Goal: Information Seeking & Learning: Learn about a topic

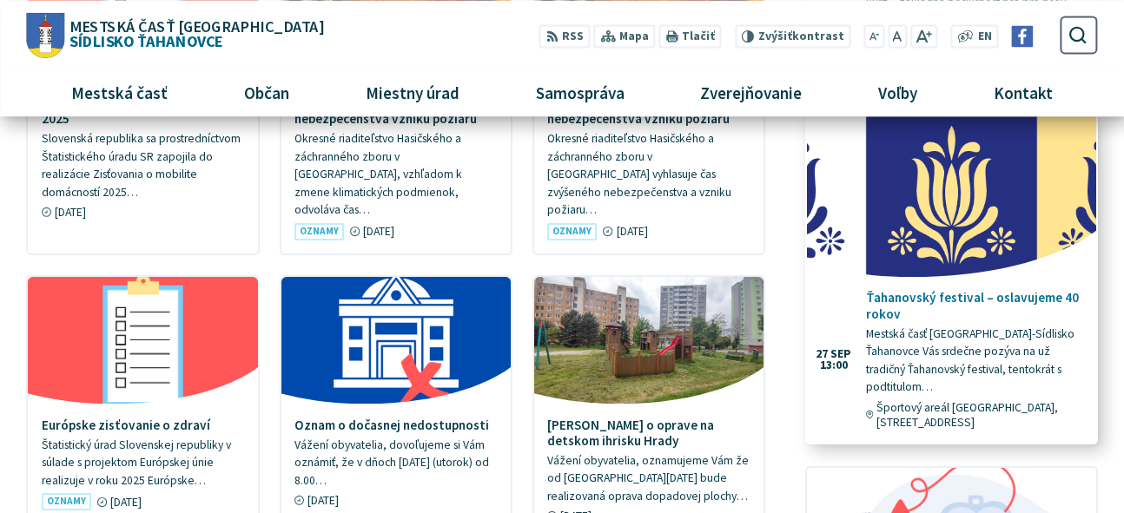
scroll to position [1287, 0]
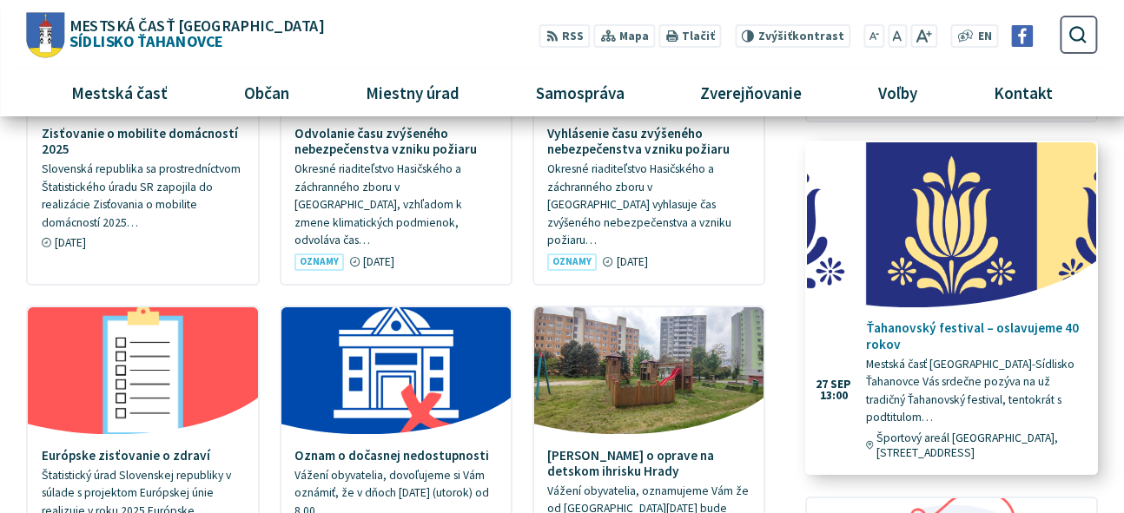
click at [945, 356] on p "Mestská časť [GEOGRAPHIC_DATA]-Sídlisko Ťahanovce Vás srdečne pozýva na už trad…" at bounding box center [974, 391] width 216 height 71
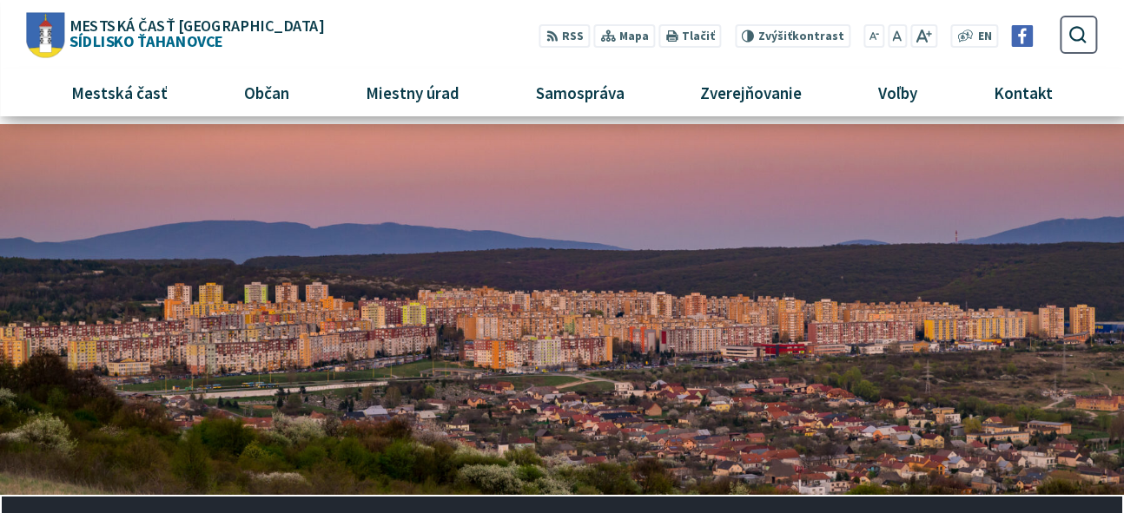
click at [788, 348] on img "1 / 1" at bounding box center [562, 310] width 1124 height 372
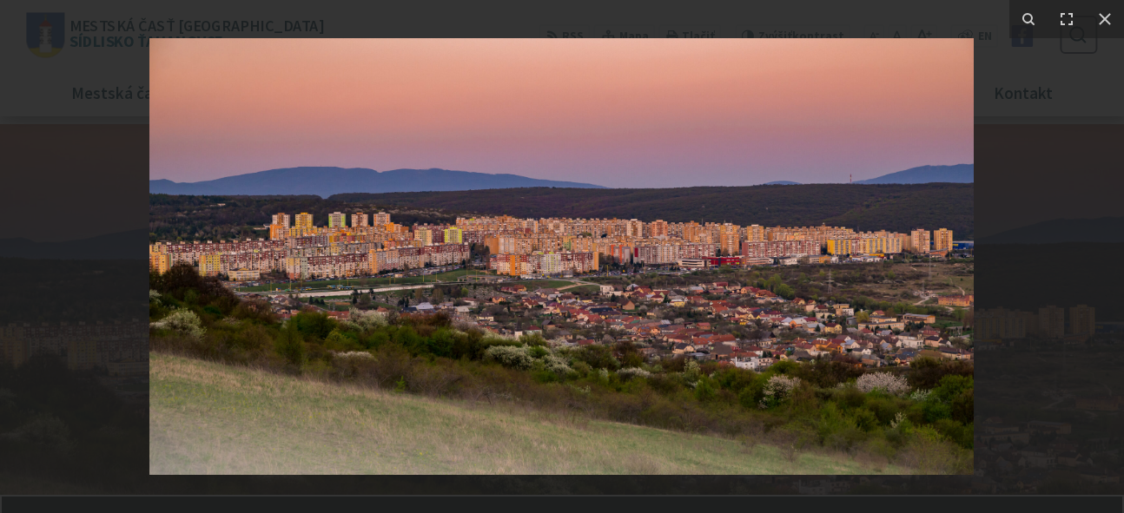
click at [731, 261] on img at bounding box center [561, 256] width 824 height 437
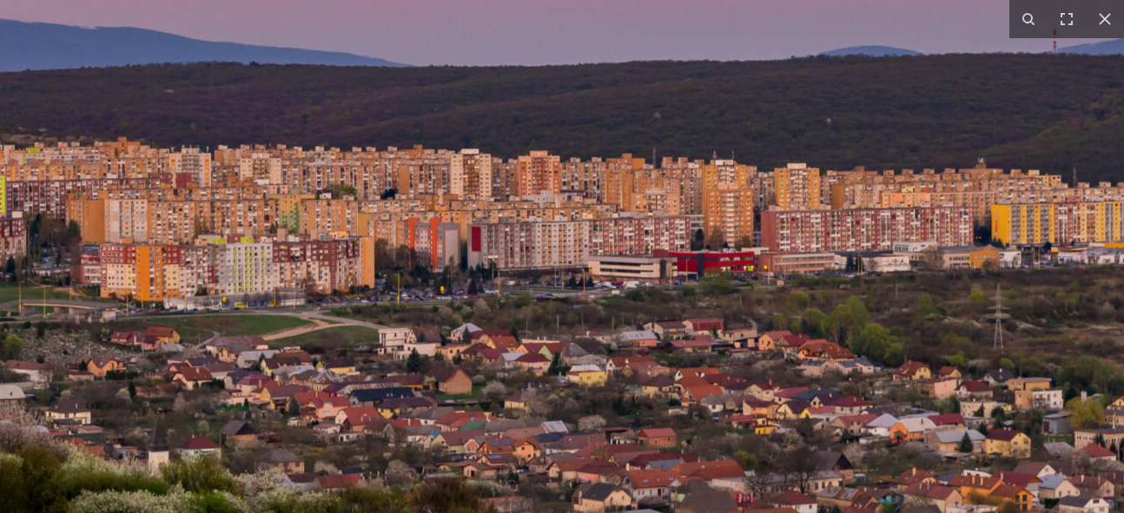
click at [981, 258] on img at bounding box center [275, 249] width 2224 height 1179
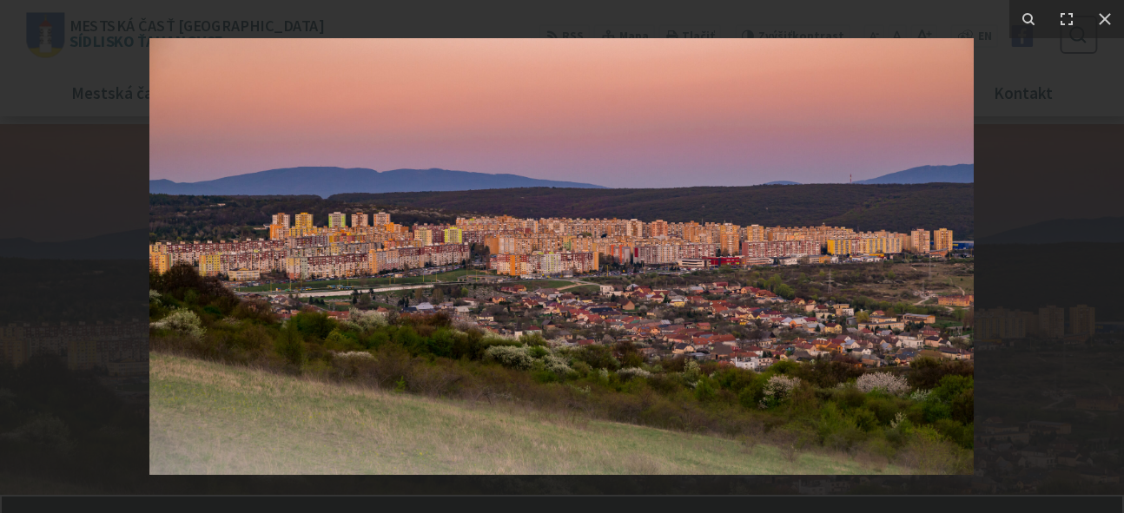
click at [791, 265] on img at bounding box center [561, 256] width 824 height 437
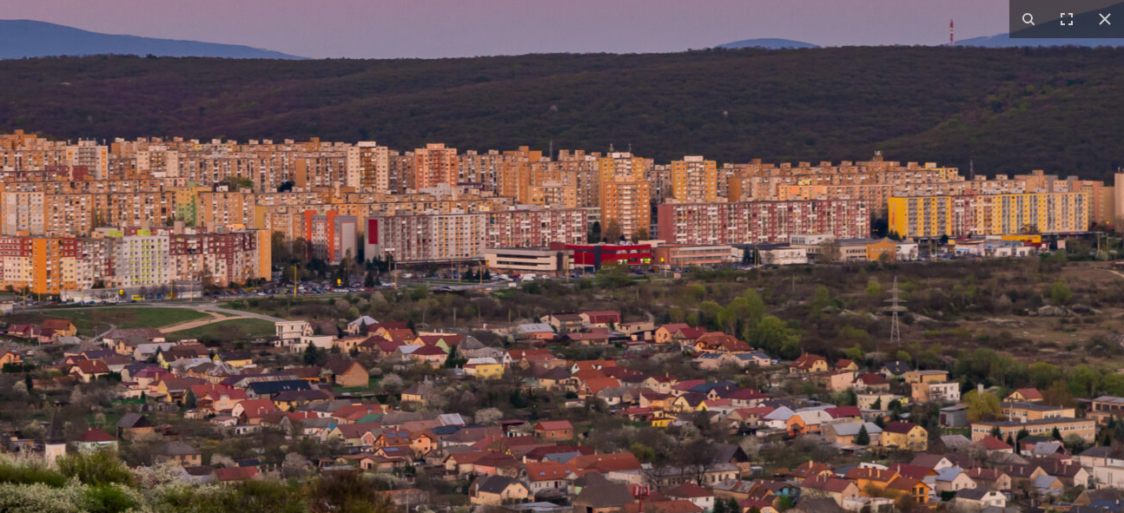
click at [876, 248] on img at bounding box center [171, 242] width 2224 height 1179
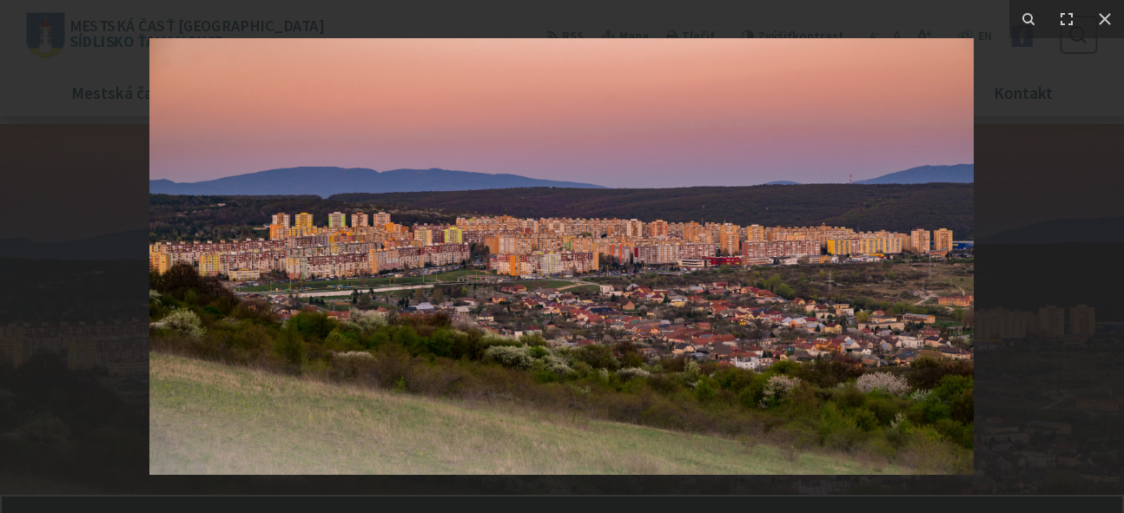
click at [828, 261] on img at bounding box center [561, 256] width 824 height 437
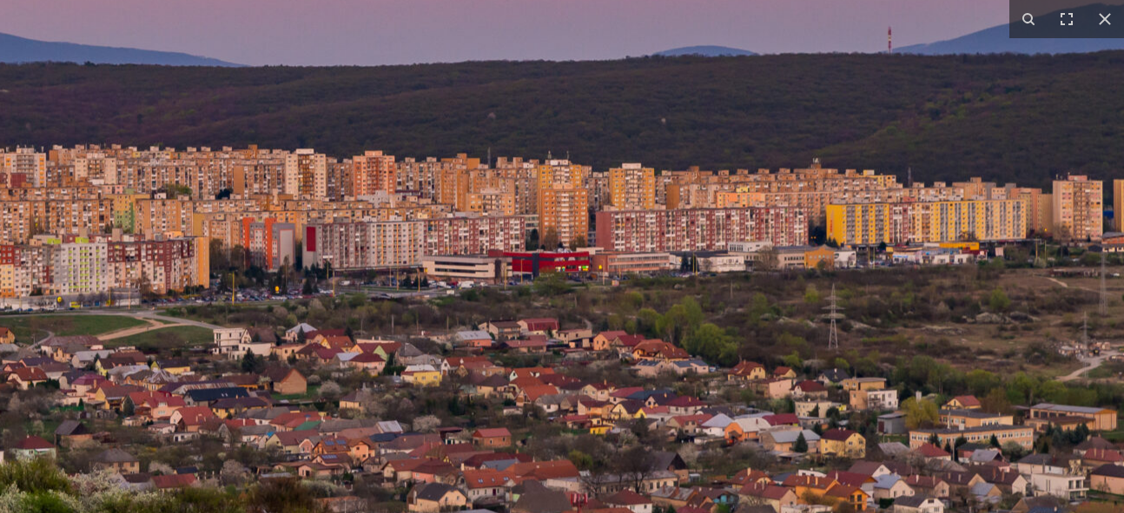
click at [883, 235] on img at bounding box center [109, 249] width 2224 height 1179
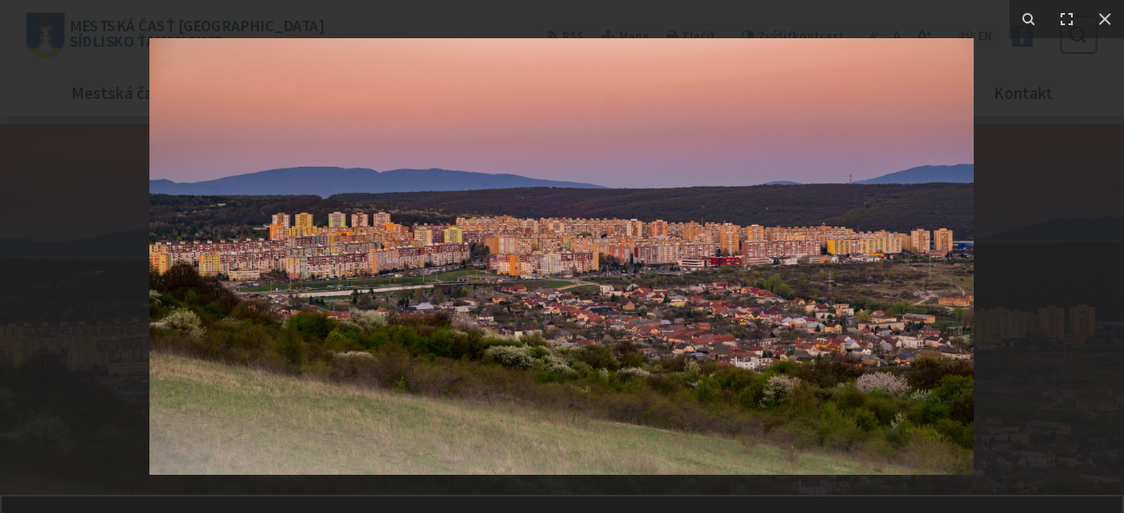
click at [871, 248] on img at bounding box center [561, 256] width 824 height 437
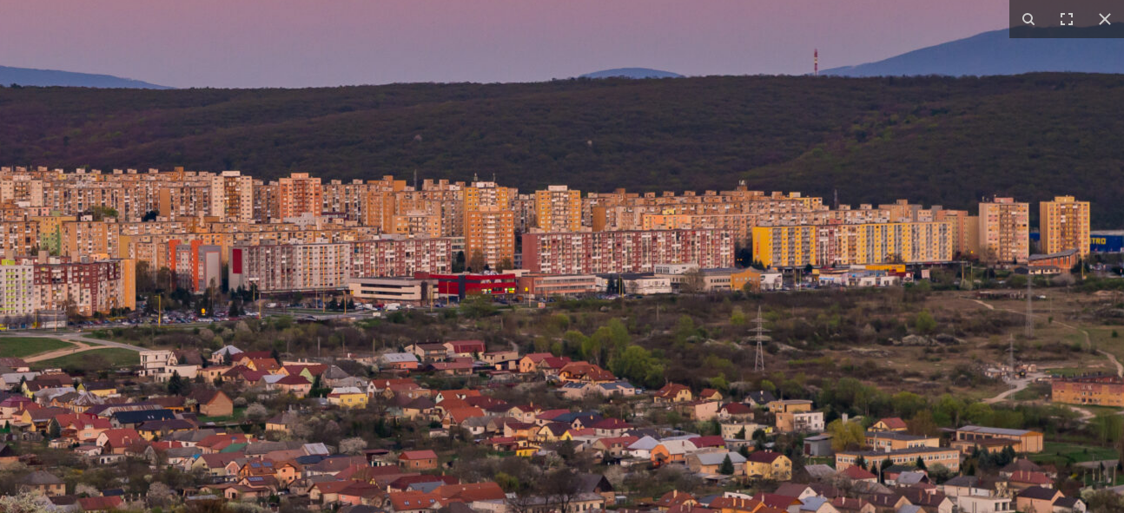
click at [581, 261] on img at bounding box center [36, 272] width 2224 height 1179
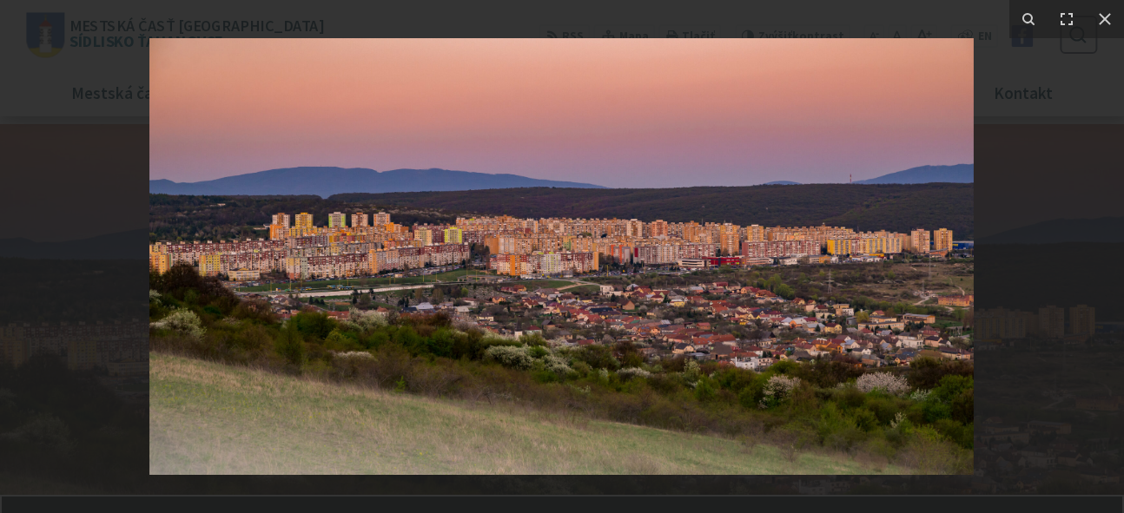
click at [581, 261] on img at bounding box center [561, 256] width 824 height 437
